Goal: Use online tool/utility: Utilize a website feature to perform a specific function

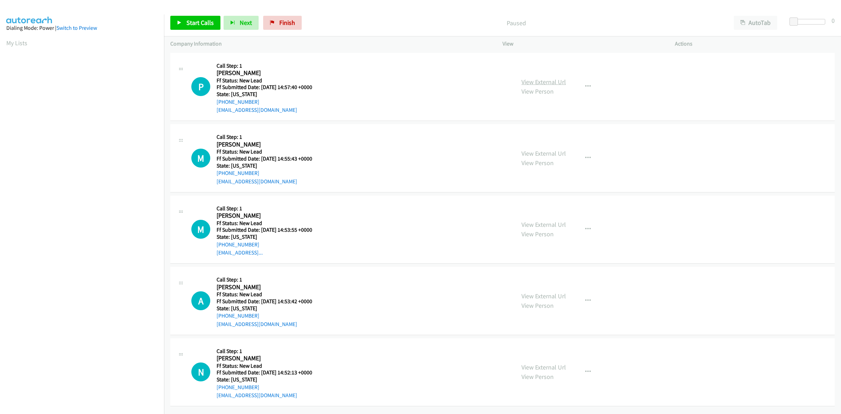
click at [543, 83] on link "View External Url" at bounding box center [544, 82] width 45 height 8
click at [553, 152] on link "View External Url" at bounding box center [544, 153] width 45 height 8
click at [531, 222] on link "View External Url" at bounding box center [544, 225] width 45 height 8
click at [547, 297] on link "View External Url" at bounding box center [544, 296] width 45 height 8
click at [534, 366] on link "View External Url" at bounding box center [544, 367] width 45 height 8
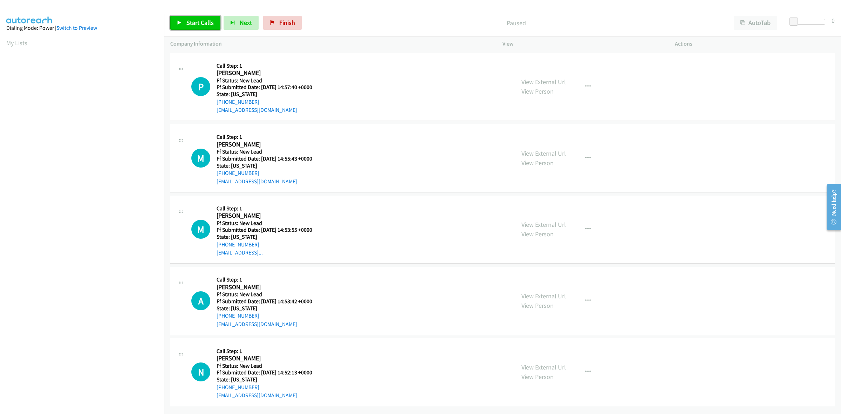
click at [203, 23] on span "Start Calls" at bounding box center [199, 23] width 27 height 8
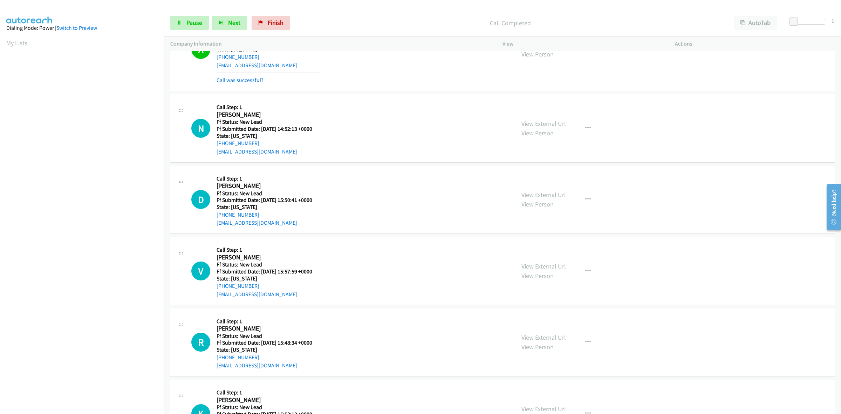
scroll to position [307, 0]
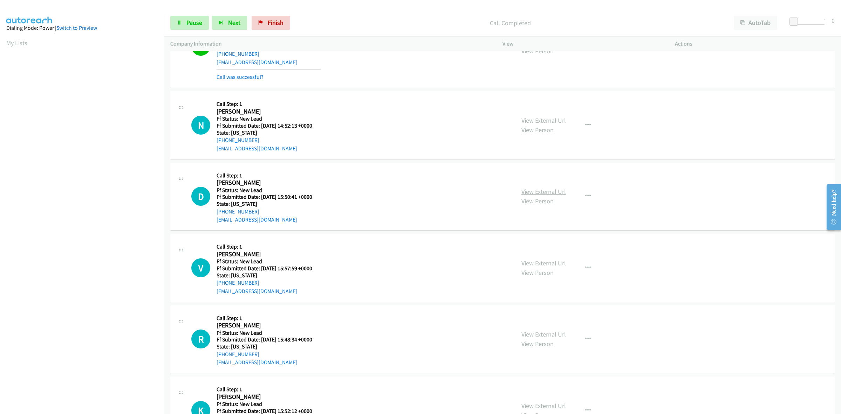
click at [536, 188] on link "View External Url" at bounding box center [544, 192] width 45 height 8
click at [537, 260] on link "View External Url" at bounding box center [544, 263] width 45 height 8
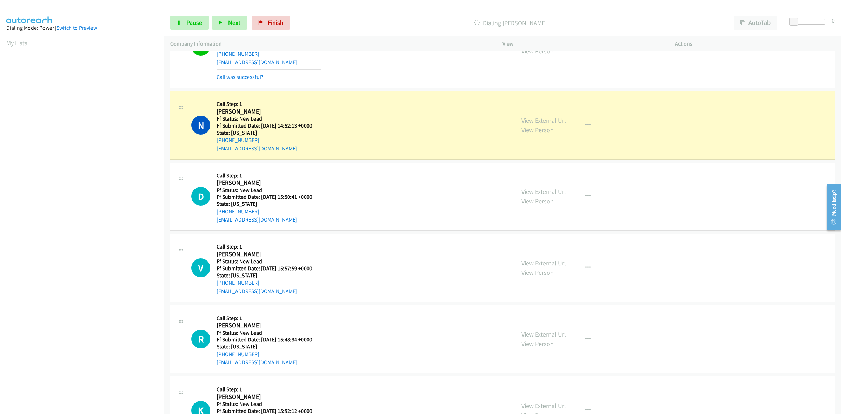
click at [555, 334] on link "View External Url" at bounding box center [544, 334] width 45 height 8
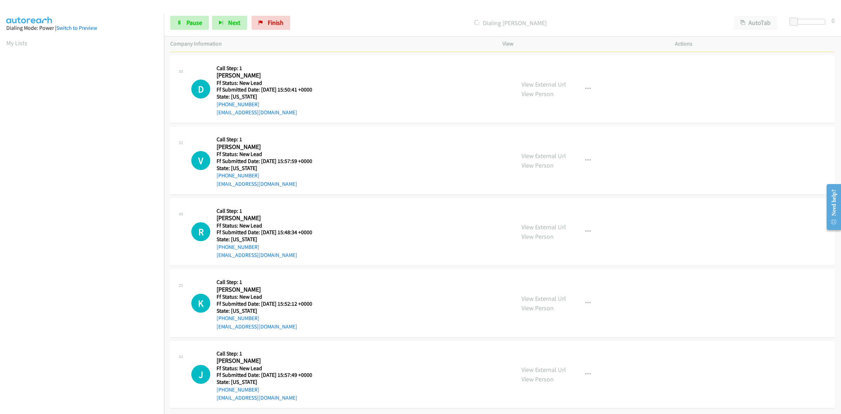
scroll to position [421, 0]
click at [546, 294] on link "View External Url" at bounding box center [544, 298] width 45 height 8
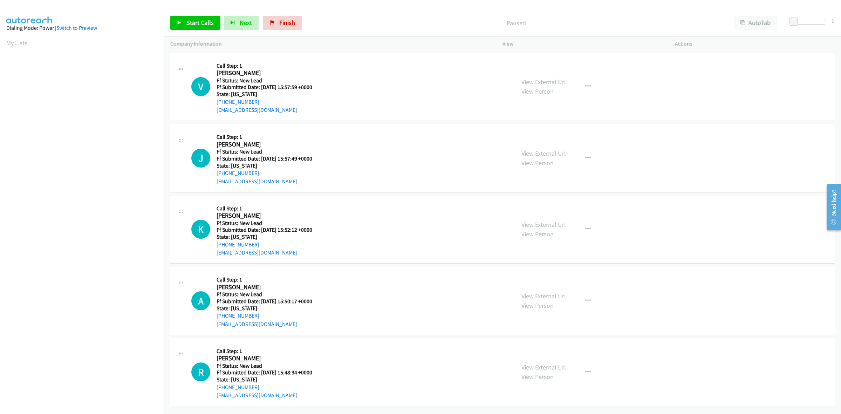
scroll to position [4, 0]
click at [553, 151] on link "View External Url" at bounding box center [544, 153] width 45 height 8
click at [536, 292] on link "View External Url" at bounding box center [544, 296] width 45 height 8
drag, startPoint x: 179, startPoint y: 22, endPoint x: 237, endPoint y: 24, distance: 57.9
click at [179, 22] on icon at bounding box center [179, 23] width 5 height 5
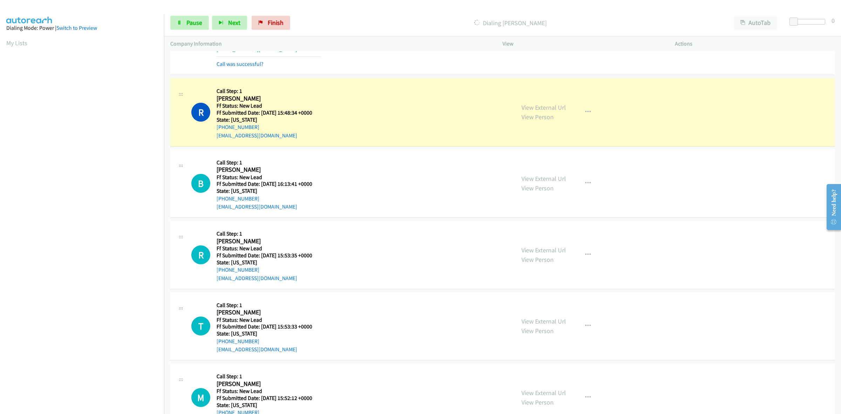
scroll to position [371, 0]
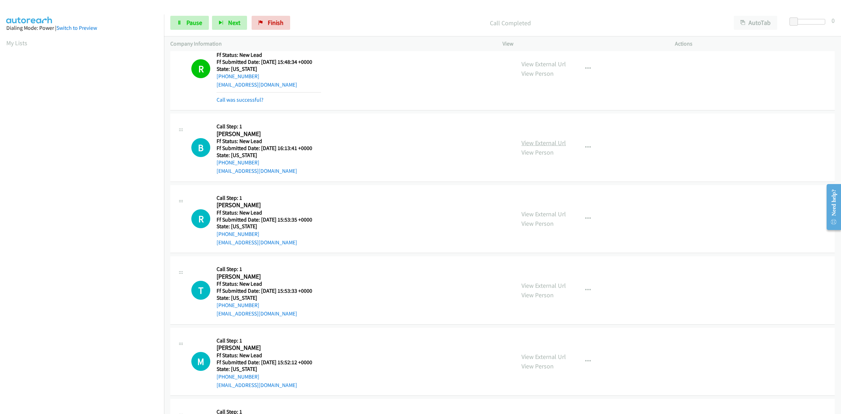
click at [549, 140] on link "View External Url" at bounding box center [544, 143] width 45 height 8
click at [537, 214] on link "View External Url" at bounding box center [544, 214] width 45 height 8
click at [538, 287] on link "View External Url" at bounding box center [544, 285] width 45 height 8
click at [532, 358] on link "View External Url" at bounding box center [544, 357] width 45 height 8
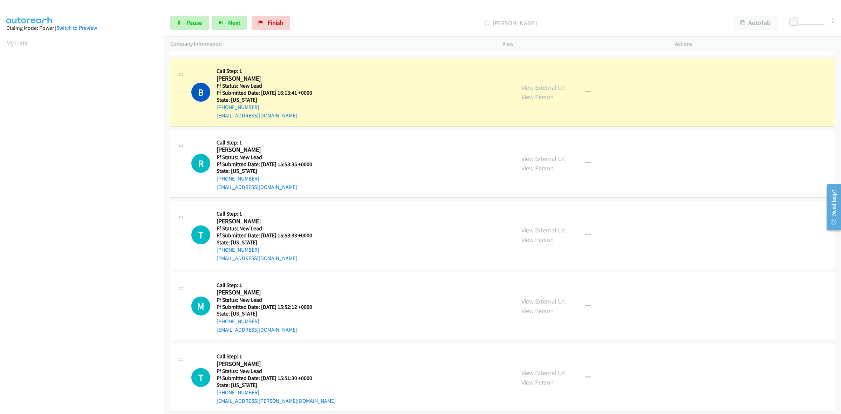
scroll to position [436, 0]
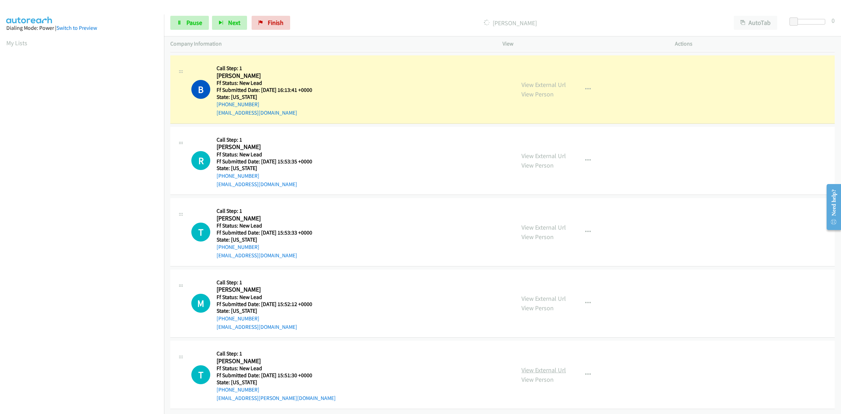
click at [549, 366] on link "View External Url" at bounding box center [544, 370] width 45 height 8
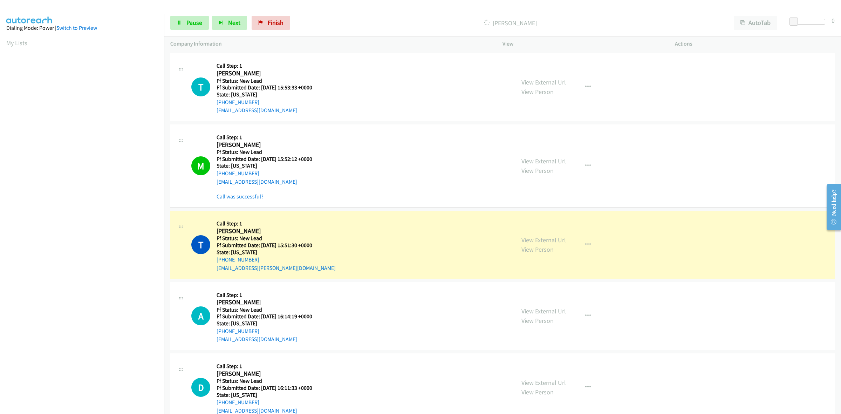
scroll to position [623, 0]
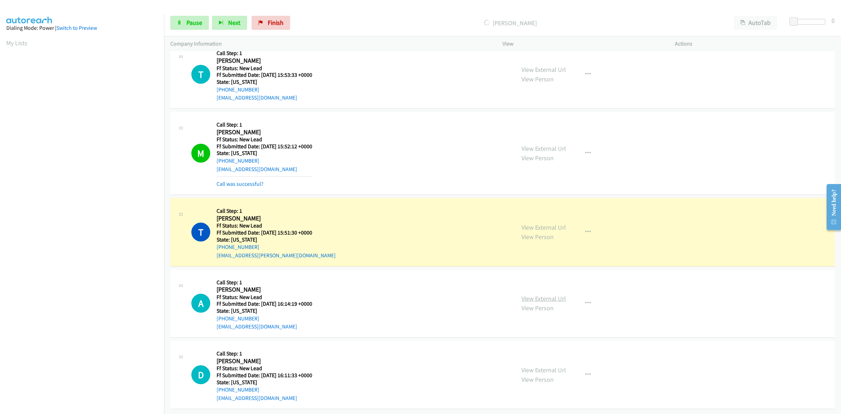
click at [543, 294] on link "View External Url" at bounding box center [544, 298] width 45 height 8
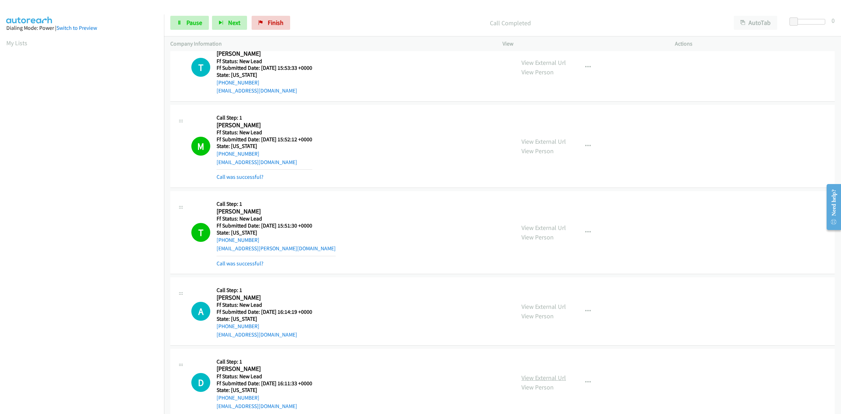
click at [549, 374] on link "View External Url" at bounding box center [544, 378] width 45 height 8
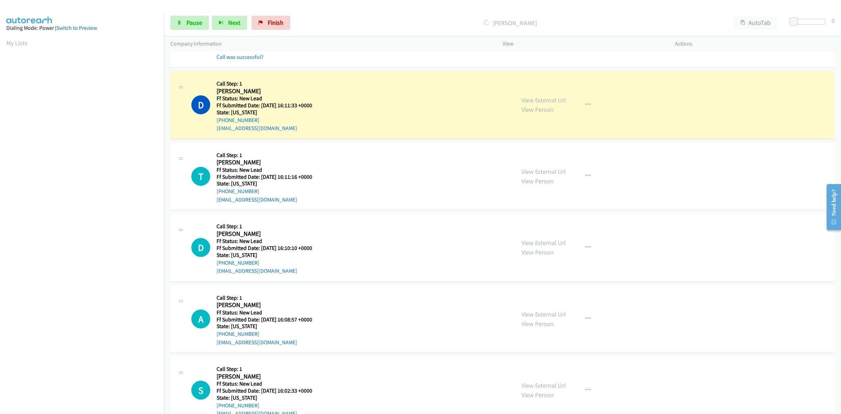
scroll to position [939, 0]
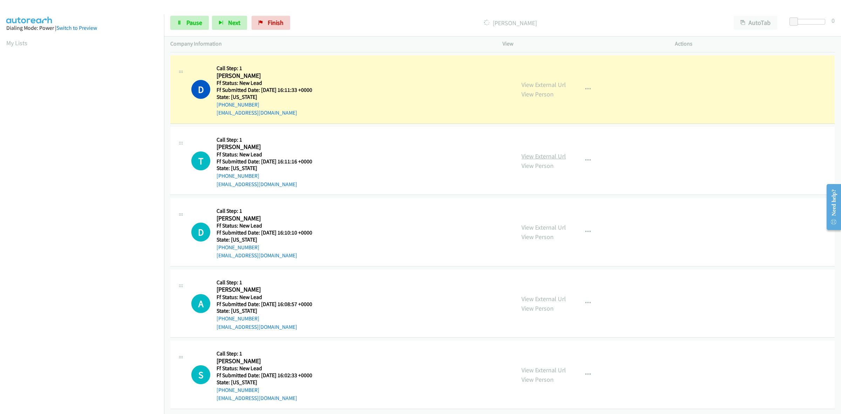
click at [538, 152] on link "View External Url" at bounding box center [544, 156] width 45 height 8
click at [537, 223] on link "View External Url" at bounding box center [544, 227] width 45 height 8
click at [529, 295] on link "View External Url" at bounding box center [544, 299] width 45 height 8
click at [551, 366] on link "View External Url" at bounding box center [544, 370] width 45 height 8
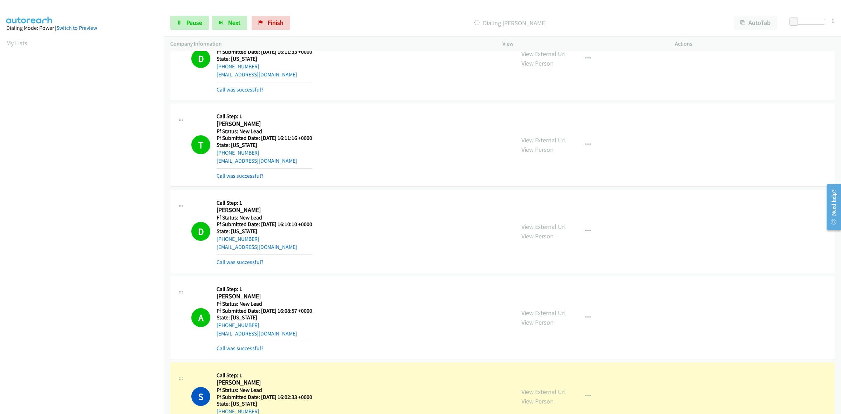
scroll to position [969, 0]
click at [198, 23] on span "Pause" at bounding box center [194, 23] width 16 height 8
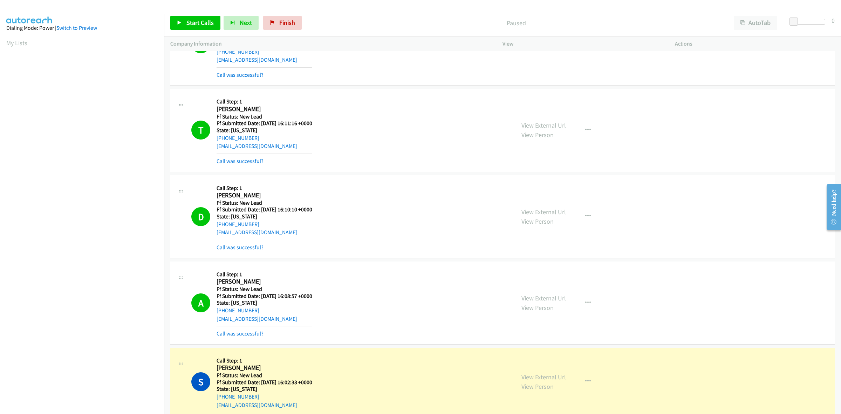
scroll to position [1101, 0]
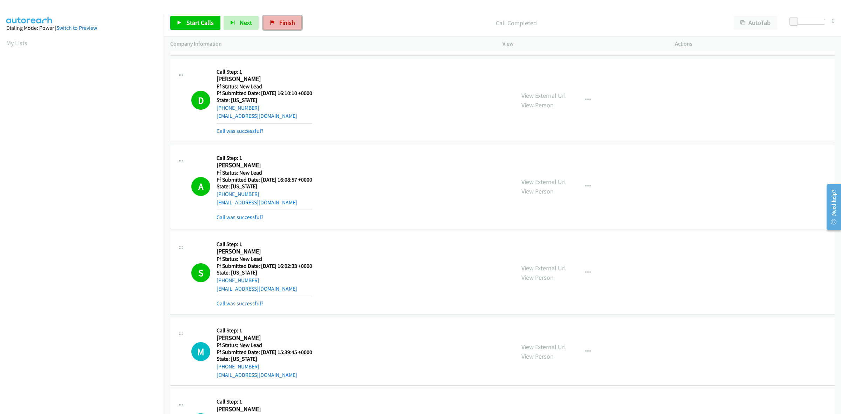
click at [280, 23] on span "Finish" at bounding box center [287, 23] width 16 height 8
